Goal: Information Seeking & Learning: Learn about a topic

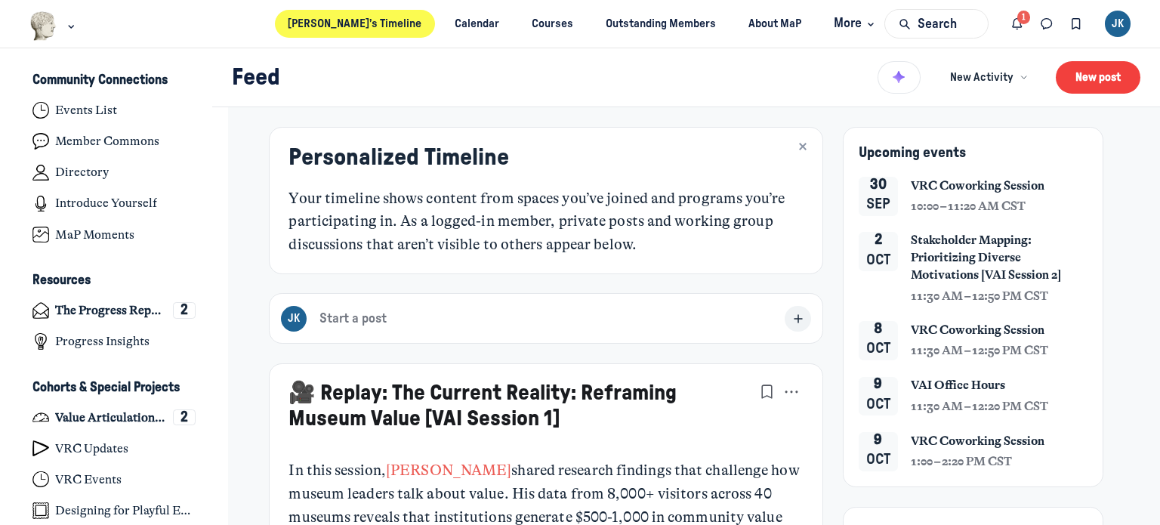
scroll to position [4055, 2967]
type media-captions-menu "cc:en:Default"
click at [1009, 184] on span "VRC Coworking Session" at bounding box center [977, 185] width 134 height 17
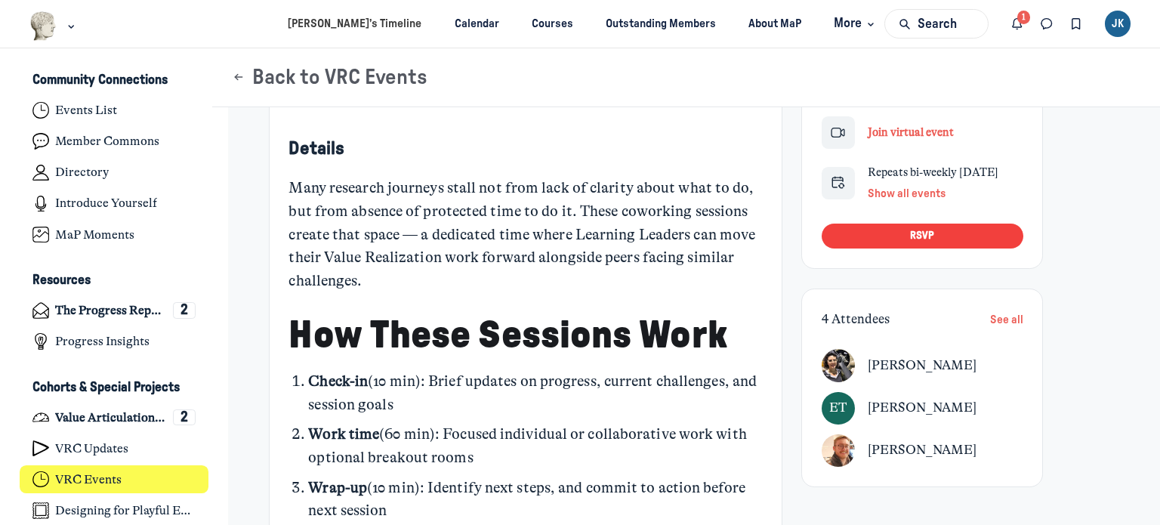
scroll to position [151, 0]
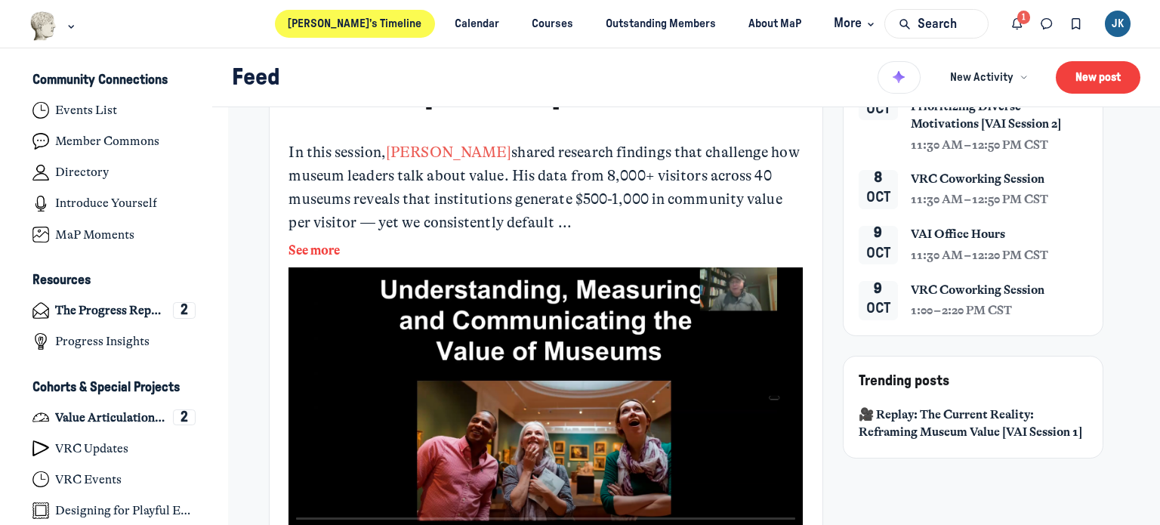
type media-captions-menu "cc:en:Default"
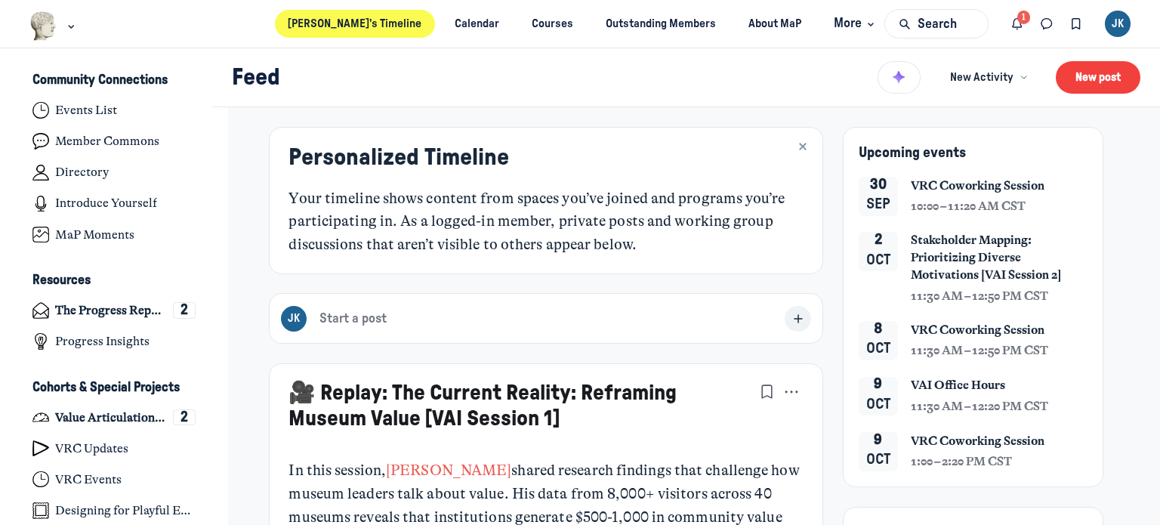
click at [936, 248] on span "Stakeholder Mapping: Prioritizing Diverse Motivations [VAI Session 2]" at bounding box center [998, 258] width 177 height 52
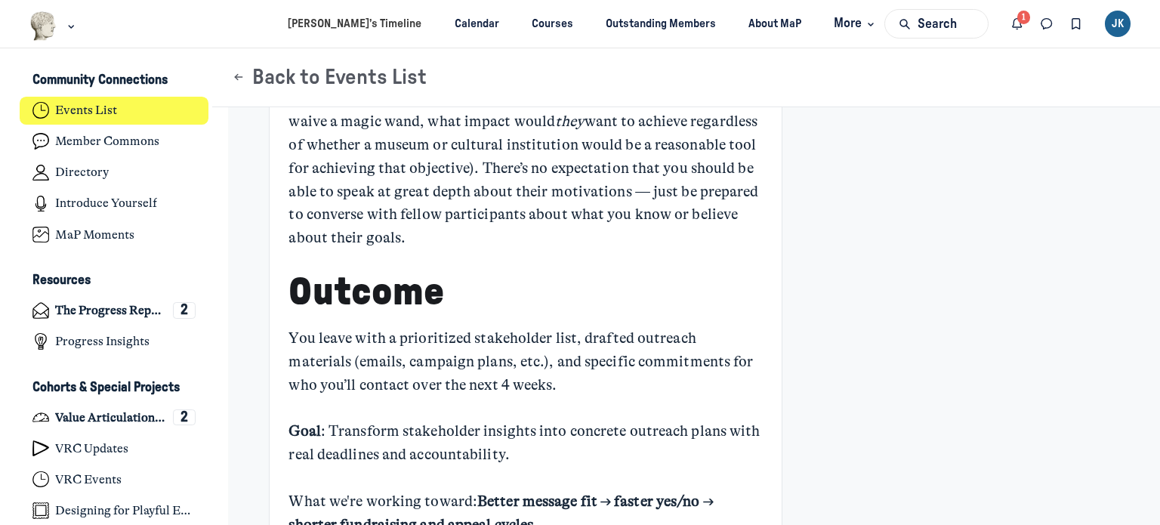
scroll to position [1104, 0]
